Goal: Information Seeking & Learning: Learn about a topic

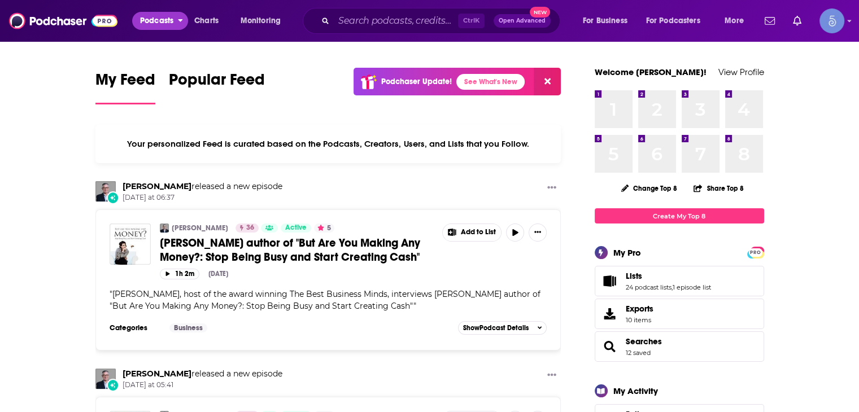
click at [176, 23] on button "Podcasts" at bounding box center [160, 21] width 56 height 18
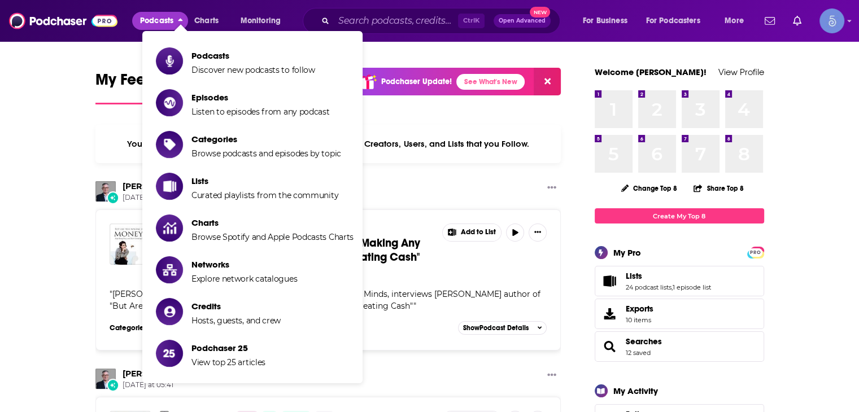
click at [153, 19] on span "Podcasts" at bounding box center [156, 21] width 33 height 16
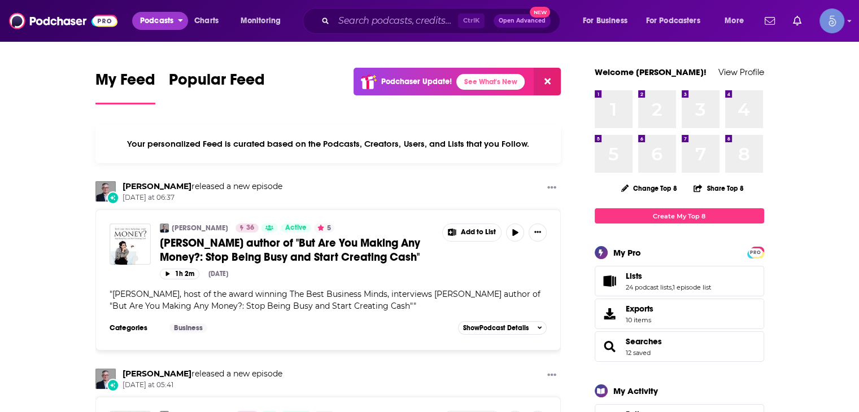
click at [166, 15] on span "Podcasts" at bounding box center [156, 21] width 33 height 16
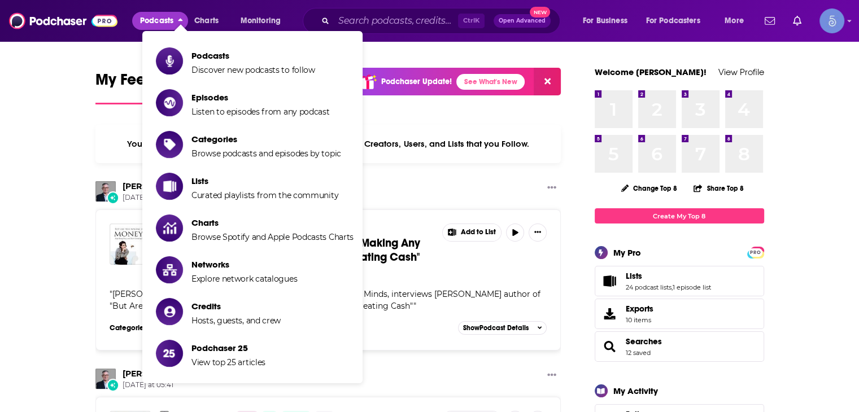
click at [167, 15] on span "Podcasts" at bounding box center [156, 21] width 33 height 16
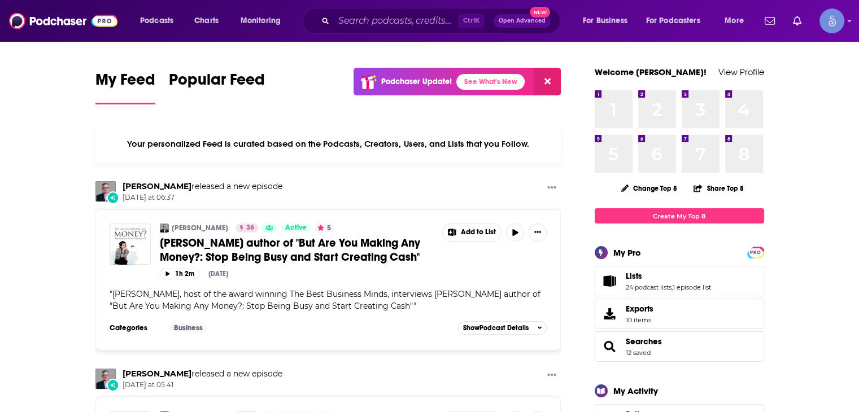
click at [332, 11] on div "Ctrl K Open Advanced New" at bounding box center [432, 21] width 258 height 26
click at [198, 24] on span "Charts" at bounding box center [206, 21] width 24 height 16
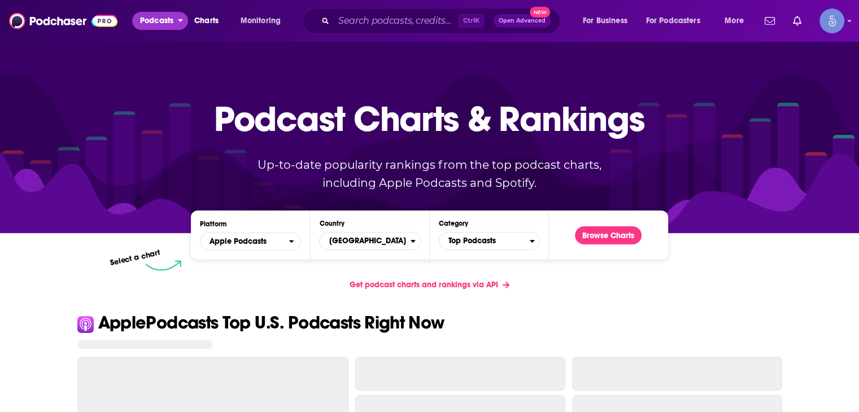
click at [154, 15] on span "Podcasts" at bounding box center [156, 21] width 33 height 16
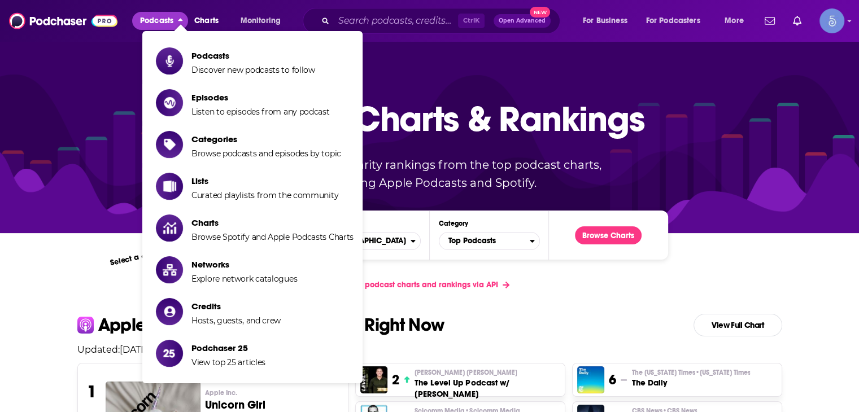
click at [162, 16] on span "Podcasts" at bounding box center [156, 21] width 33 height 16
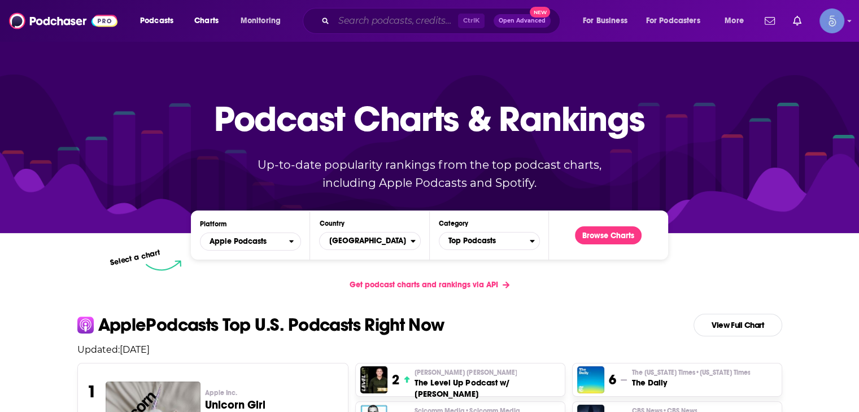
click at [361, 21] on input "Search podcasts, credits, & more..." at bounding box center [396, 21] width 124 height 18
click at [424, 25] on input "Search podcasts, credits, & more..." at bounding box center [396, 21] width 124 height 18
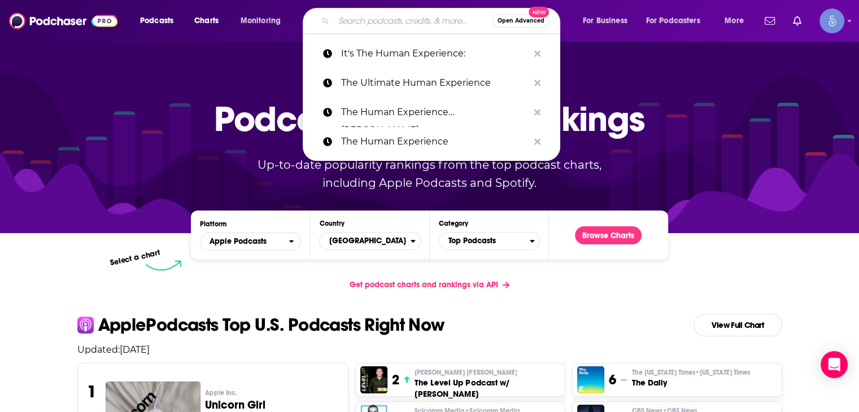
paste input "Empowered Patient Podcast"
type input "Empowered Patient Podcast"
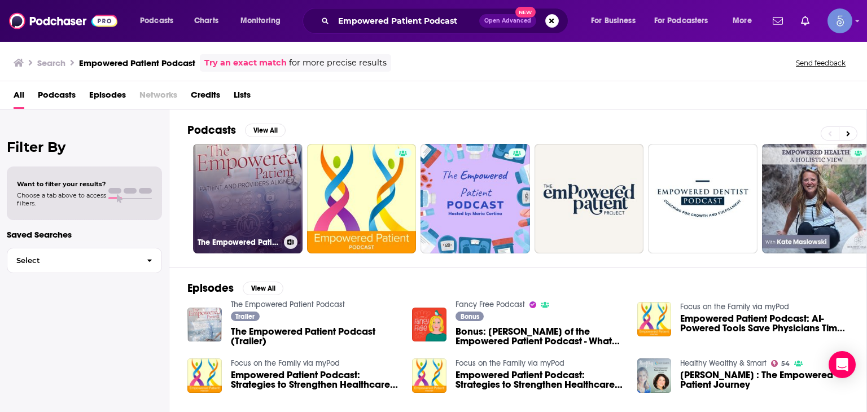
click at [271, 208] on link "The Empowered Patient Podcast" at bounding box center [248, 199] width 110 height 110
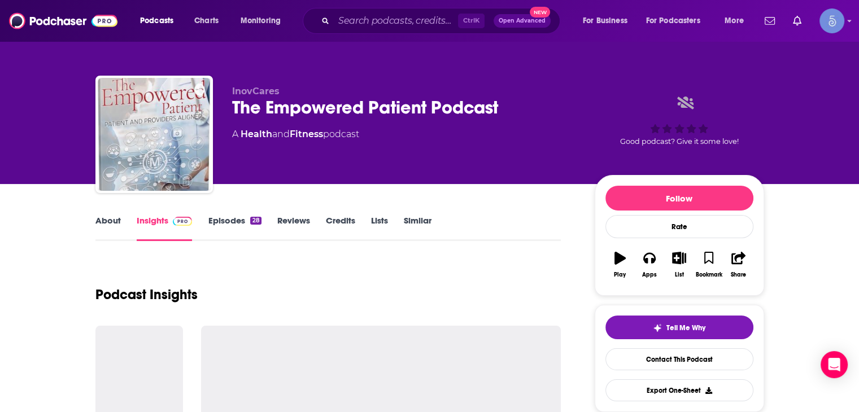
click at [226, 226] on link "Episodes 28" at bounding box center [234, 228] width 53 height 26
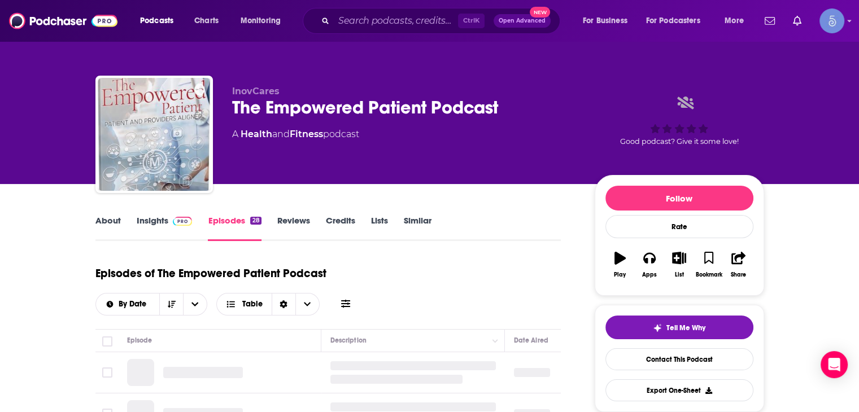
click at [160, 226] on link "Insights" at bounding box center [165, 228] width 56 height 26
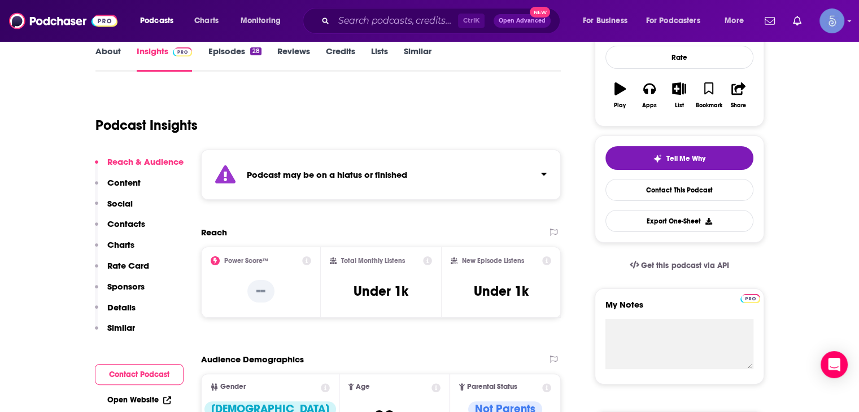
scroll to position [56, 0]
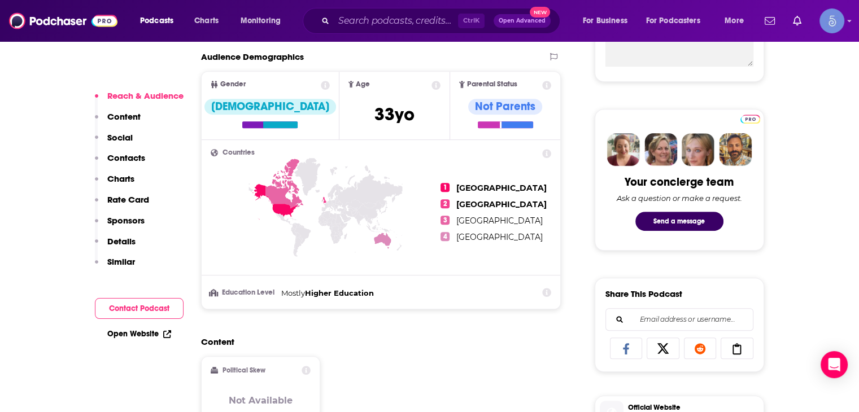
scroll to position [621, 0]
